Goal: Task Accomplishment & Management: Use online tool/utility

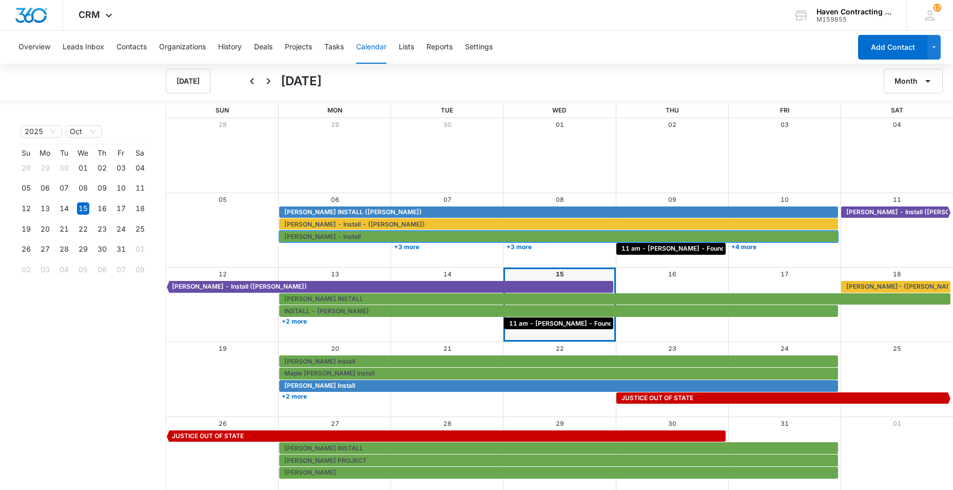
click at [491, 239] on span "[PERSON_NAME] - Install" at bounding box center [559, 236] width 551 height 9
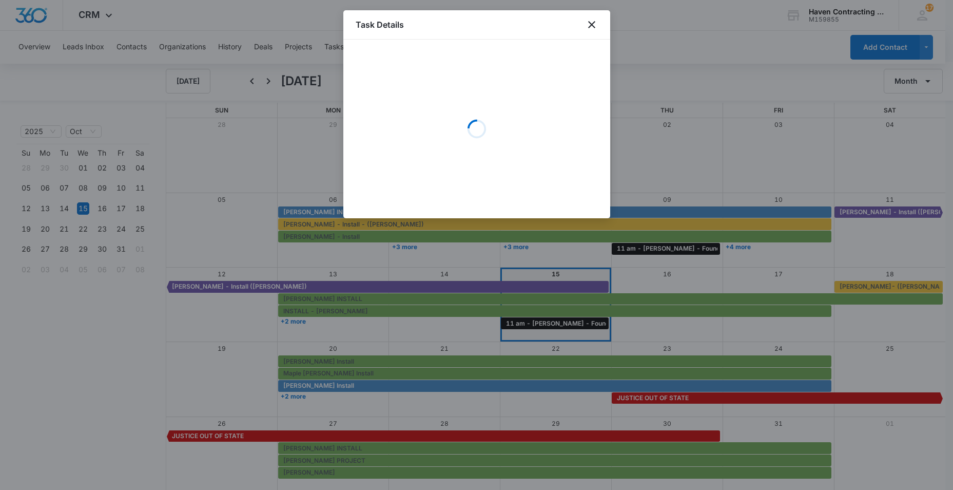
click at [582, 46] on div "Loading" at bounding box center [476, 129] width 267 height 179
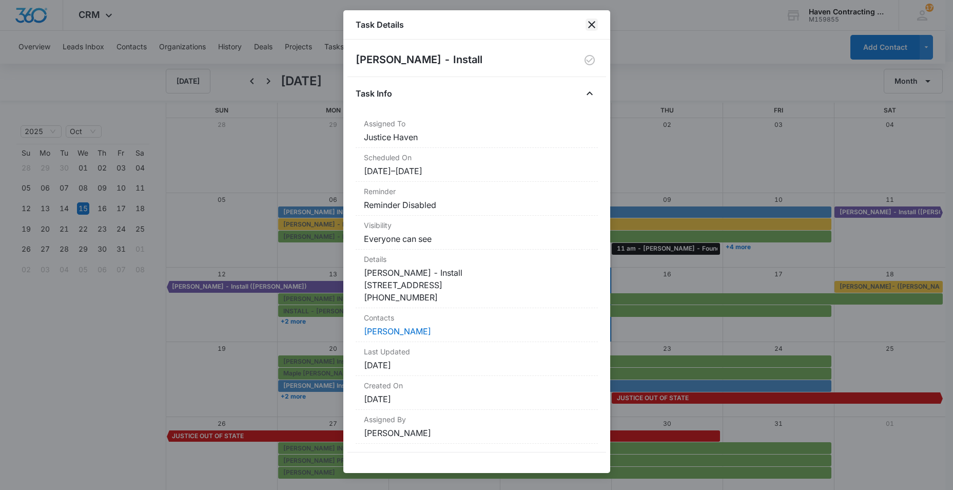
click at [596, 26] on icon "close" at bounding box center [592, 24] width 12 height 12
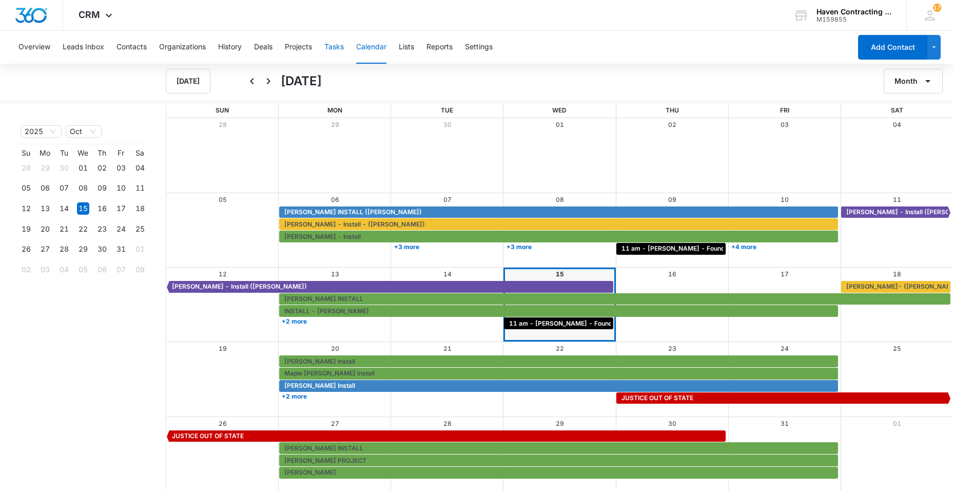
click at [337, 46] on button "Tasks" at bounding box center [334, 47] width 20 height 33
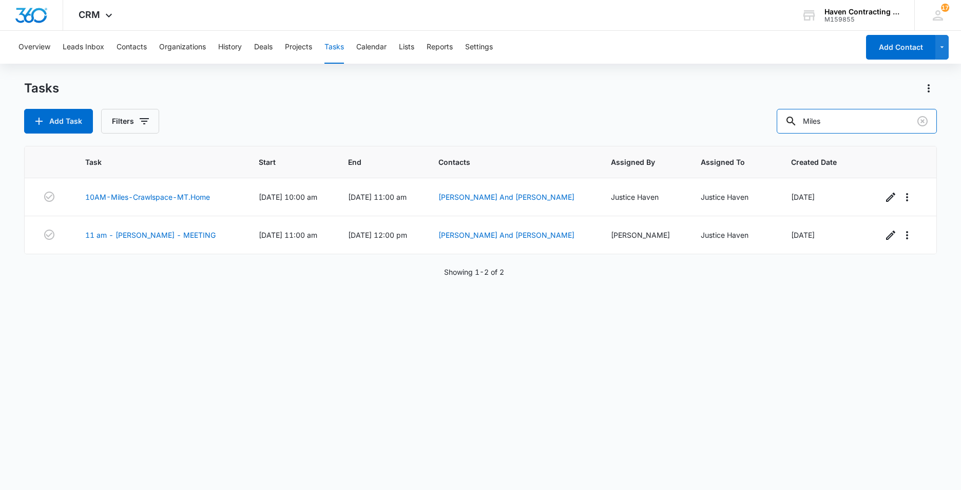
drag, startPoint x: 831, startPoint y: 121, endPoint x: 767, endPoint y: 122, distance: 63.7
click at [777, 121] on div "Add Task Filters Miles" at bounding box center [480, 121] width 913 height 25
type input "leblanc"
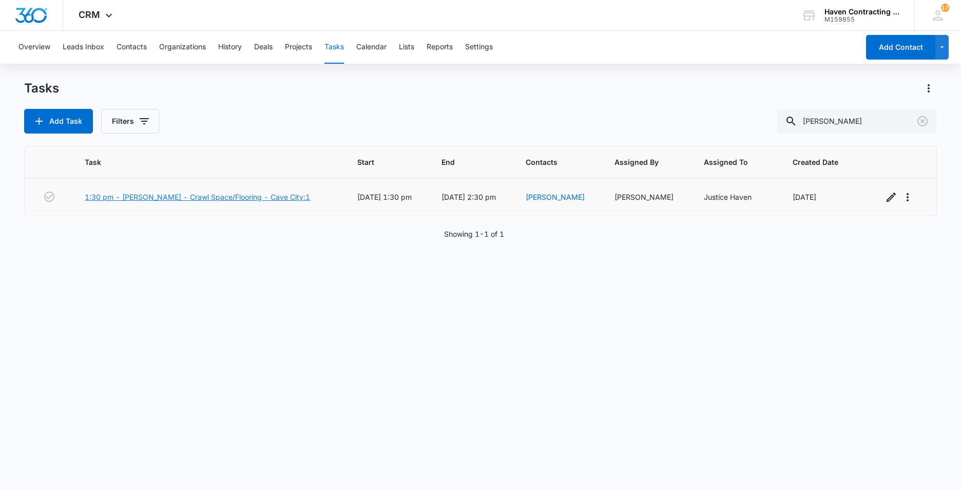
click at [145, 198] on link "1:30 pm - [PERSON_NAME] - Crawl Space/Flooring - Cave City:1" at bounding box center [197, 196] width 225 height 11
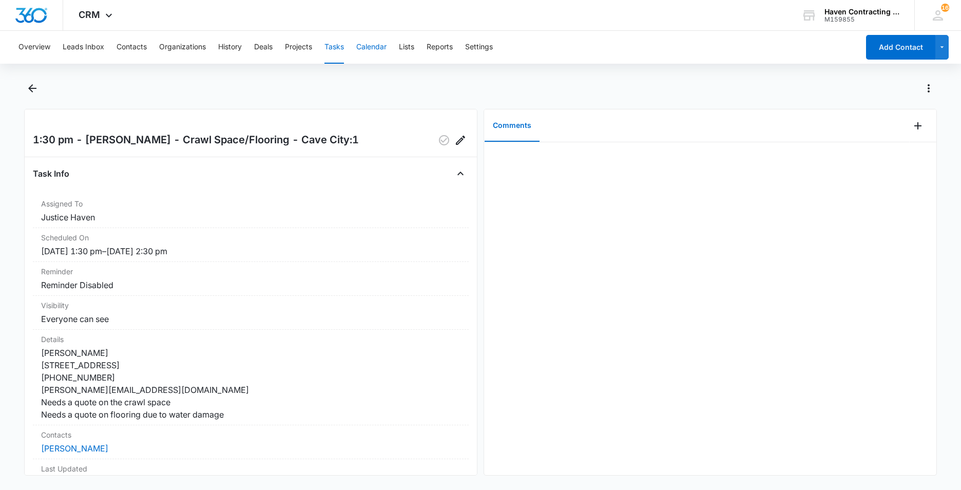
click at [373, 51] on button "Calendar" at bounding box center [371, 47] width 30 height 33
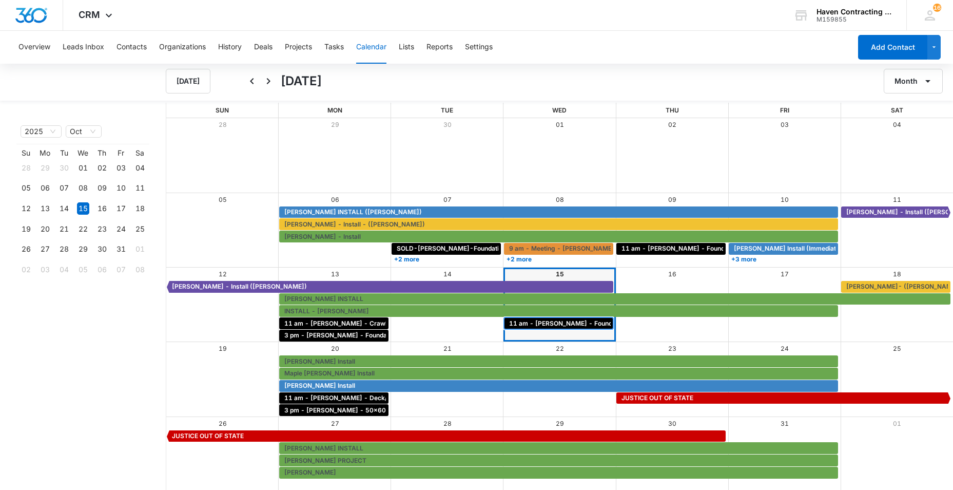
click at [532, 324] on span "11 am - [PERSON_NAME] - Foundation - [GEOGRAPHIC_DATA]" at bounding box center [604, 323] width 191 height 9
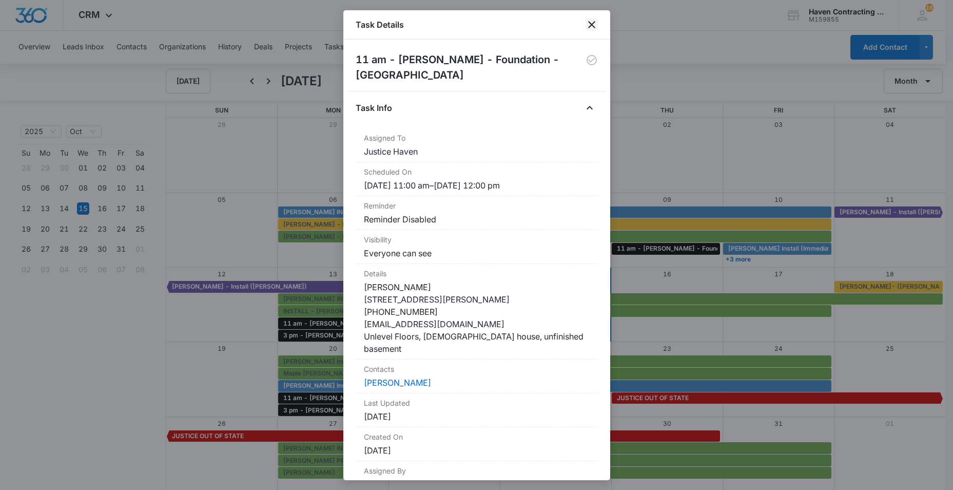
click at [589, 24] on icon "close" at bounding box center [592, 24] width 12 height 12
